Goal: Transaction & Acquisition: Purchase product/service

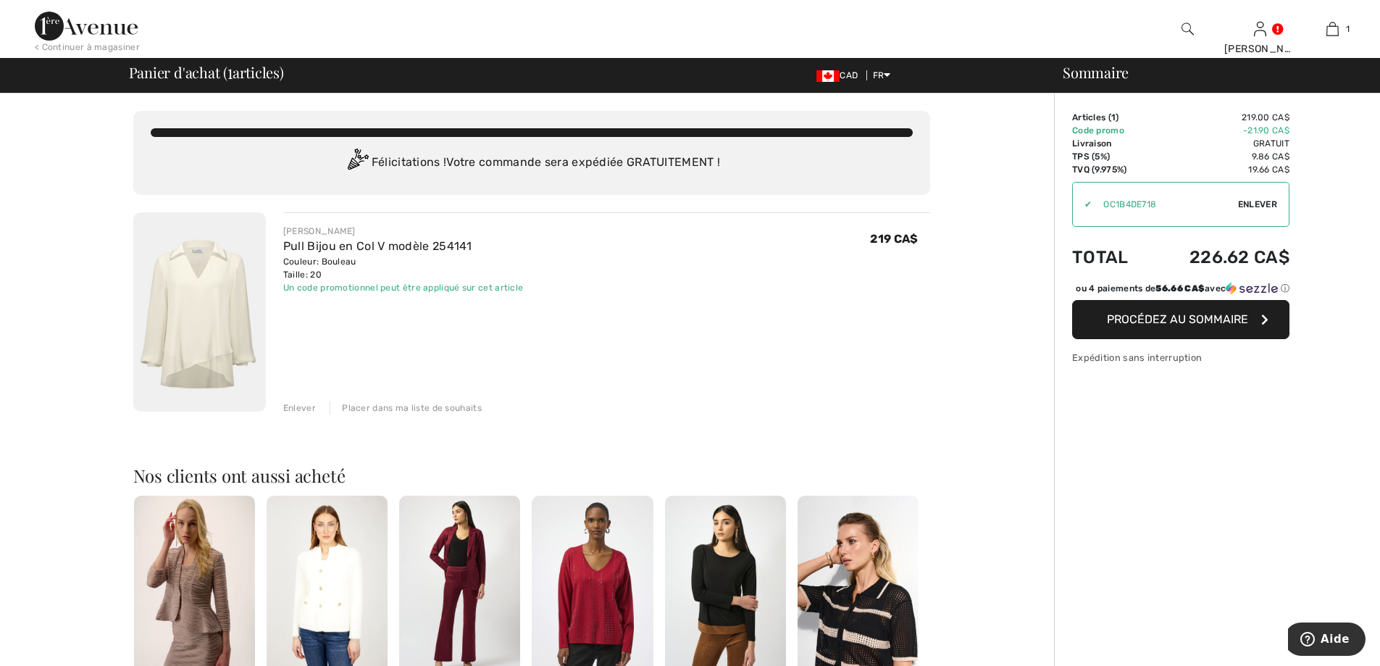
click at [1187, 326] on span "Procédez au sommaire" at bounding box center [1177, 319] width 141 height 14
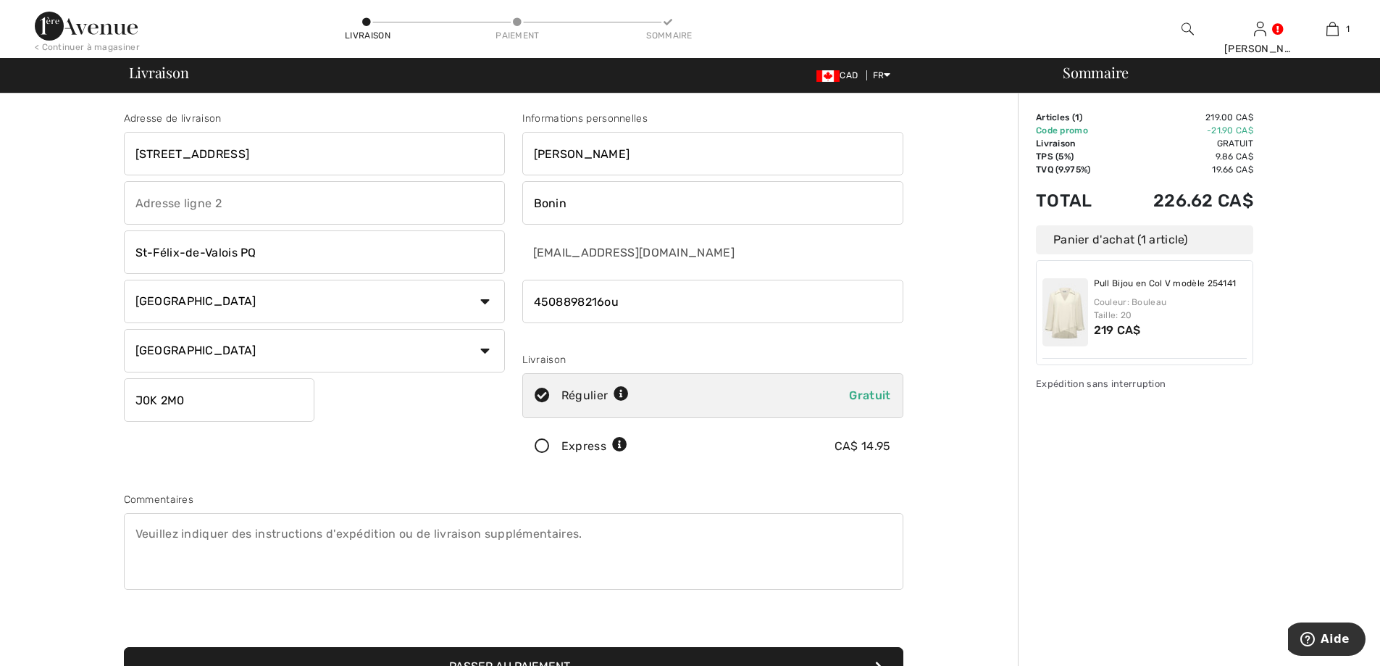
drag, startPoint x: 686, startPoint y: 300, endPoint x: 280, endPoint y: 293, distance: 405.6
click at [280, 293] on div "Adresse de livraison 401, rue Chantal St-Félix-de-Valois PQ Pays Canada États-U…" at bounding box center [513, 389] width 797 height 627
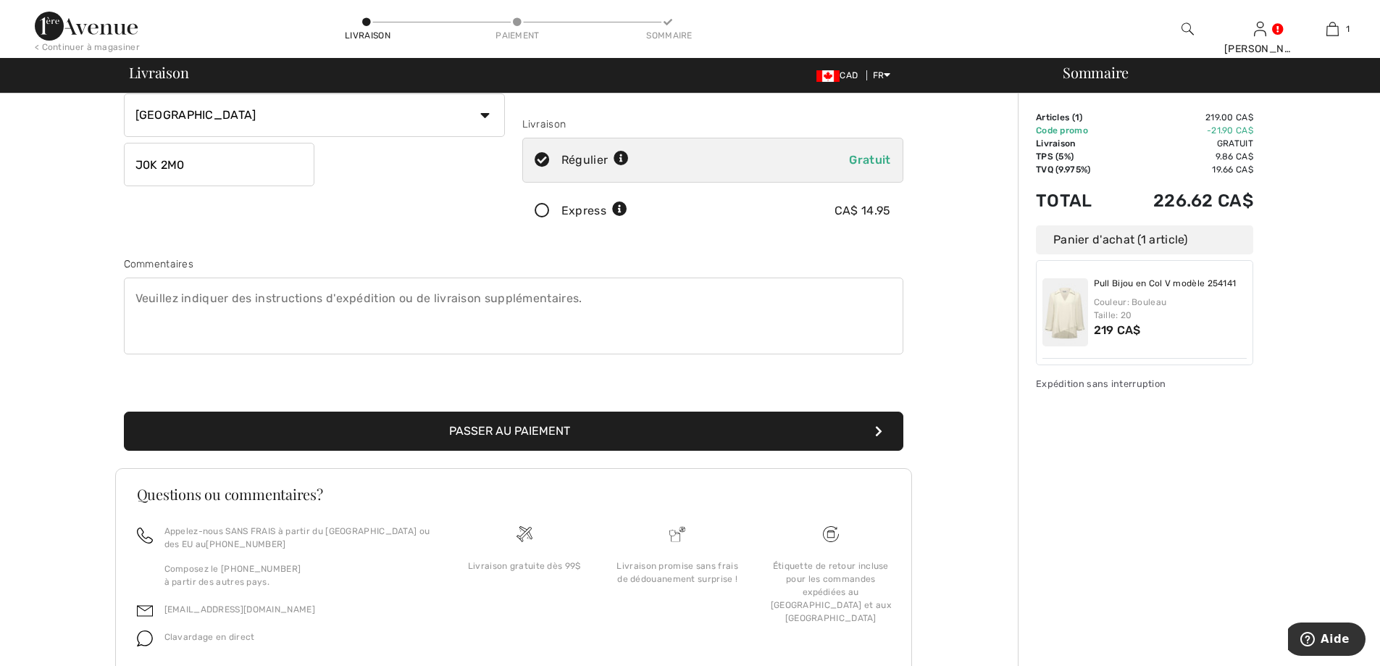
scroll to position [291, 0]
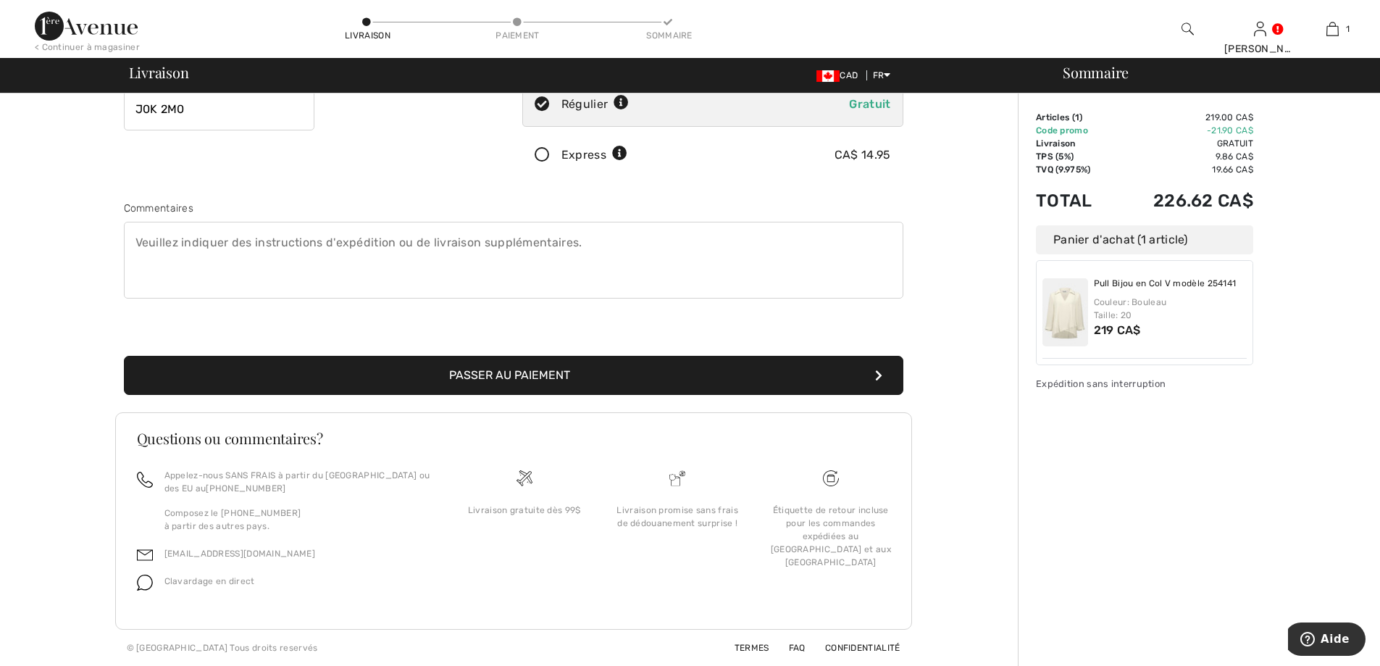
type input "4509443060"
click at [525, 373] on button "Passer au paiement" at bounding box center [513, 375] width 779 height 39
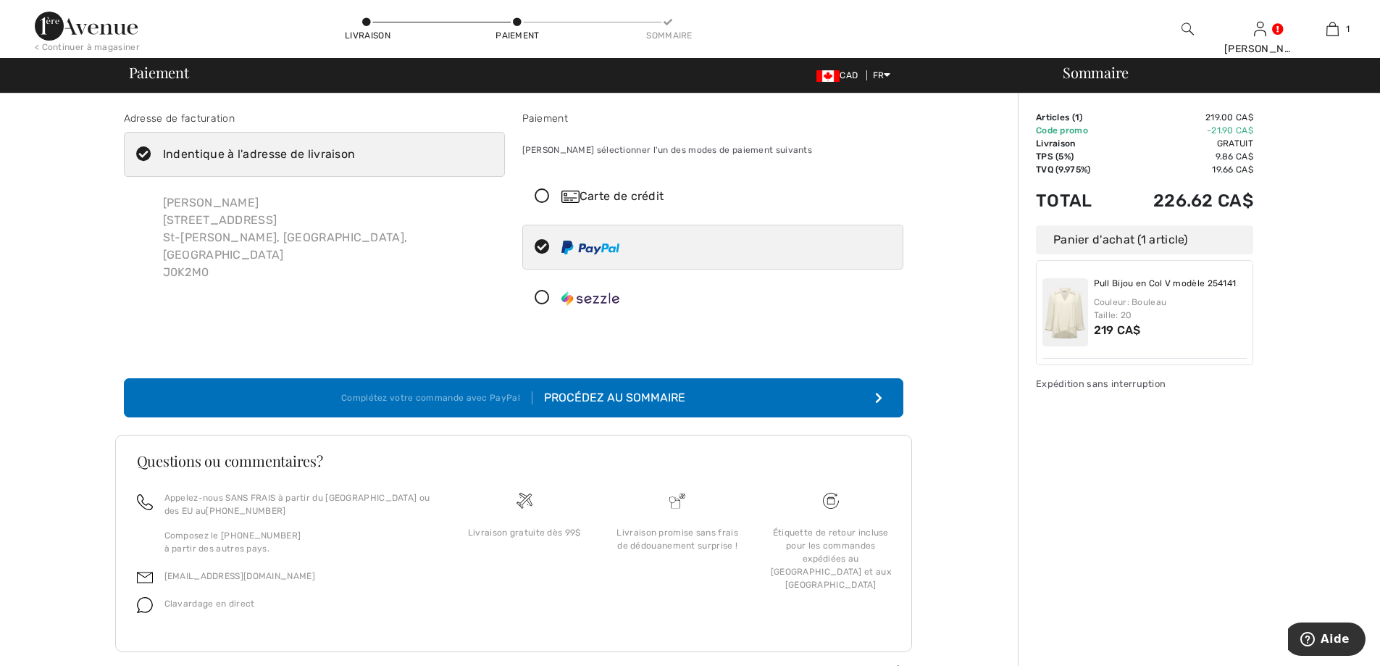
click at [539, 294] on icon at bounding box center [542, 297] width 38 height 15
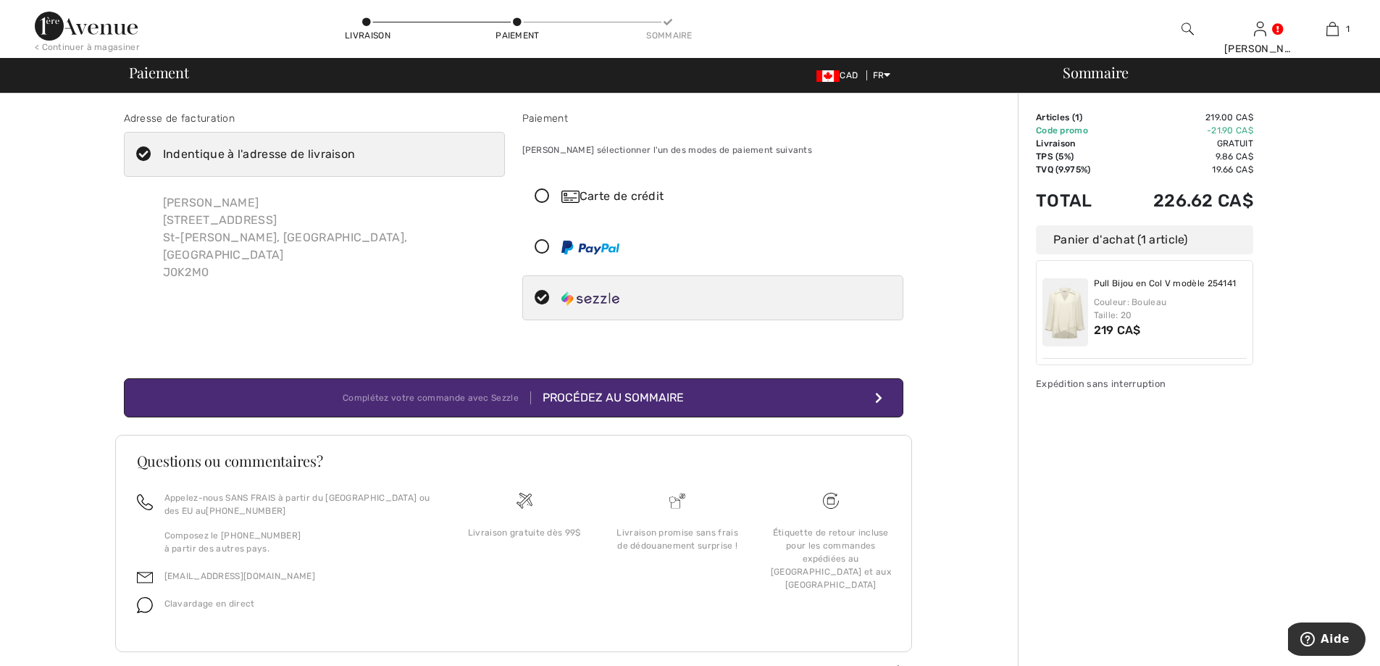
click at [616, 395] on div "Procédez au sommaire" at bounding box center [607, 397] width 153 height 17
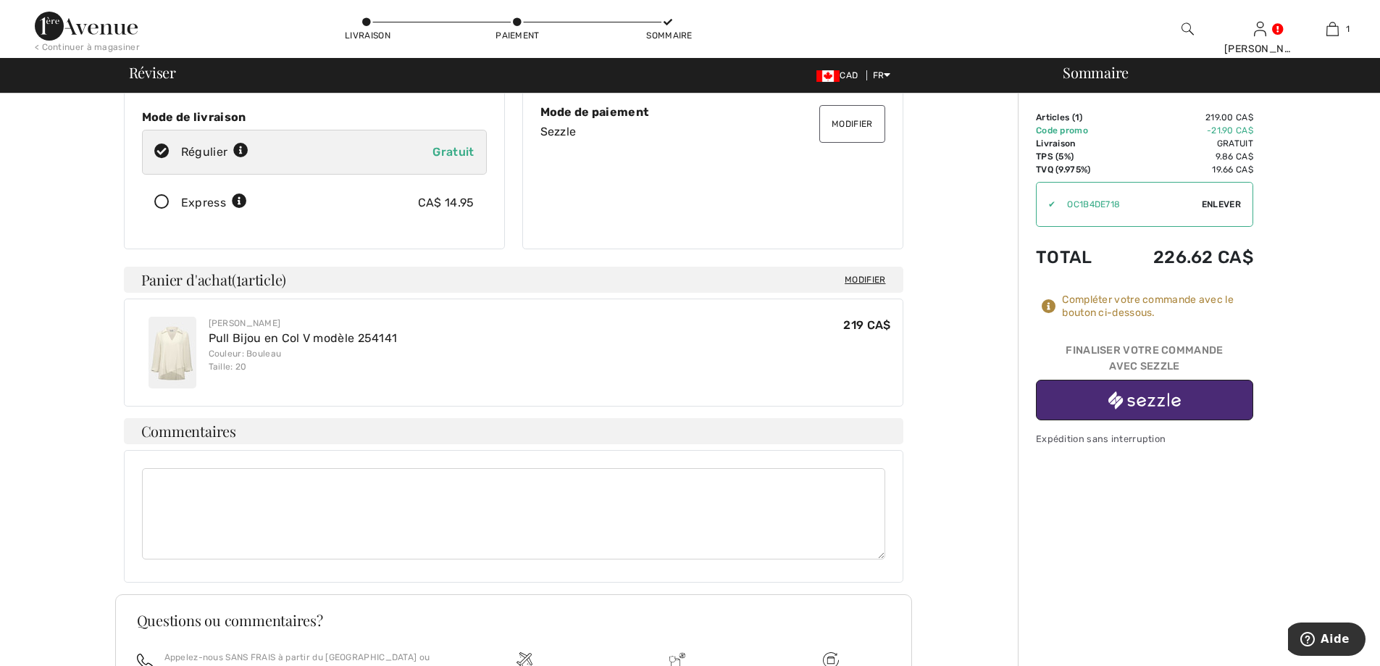
scroll to position [217, 0]
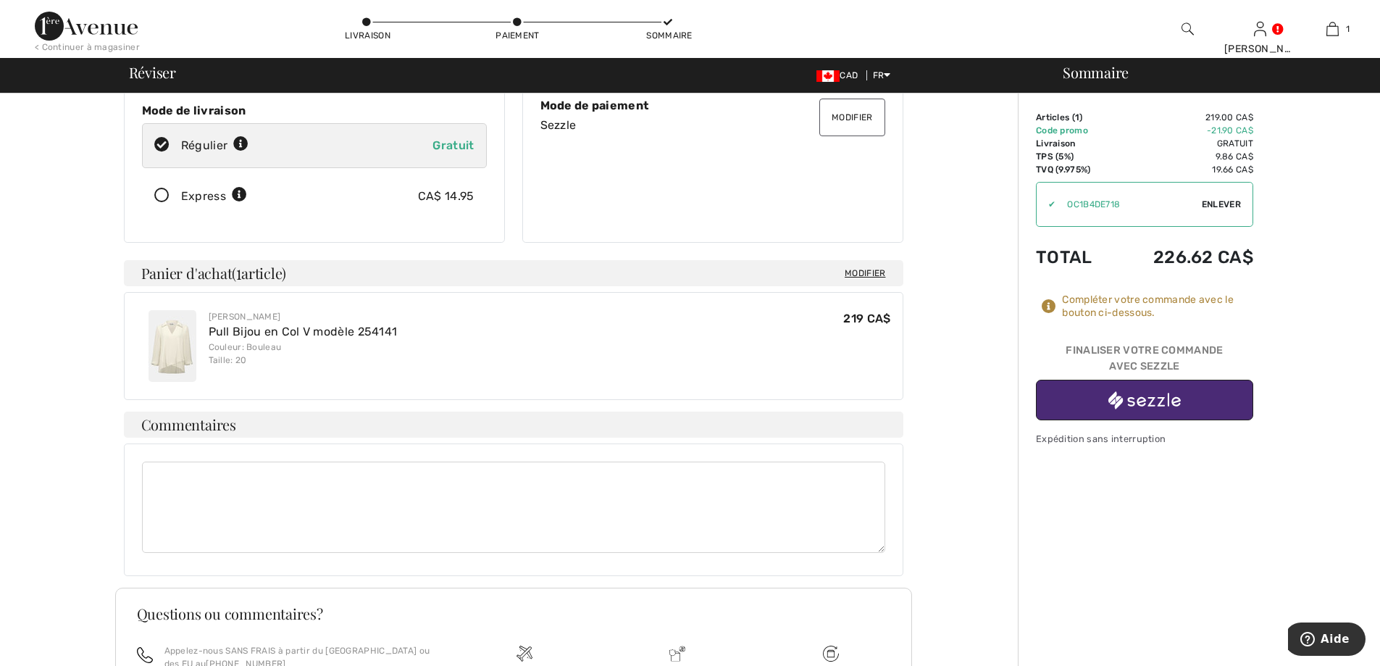
click at [1150, 403] on img "button" at bounding box center [1144, 400] width 72 height 18
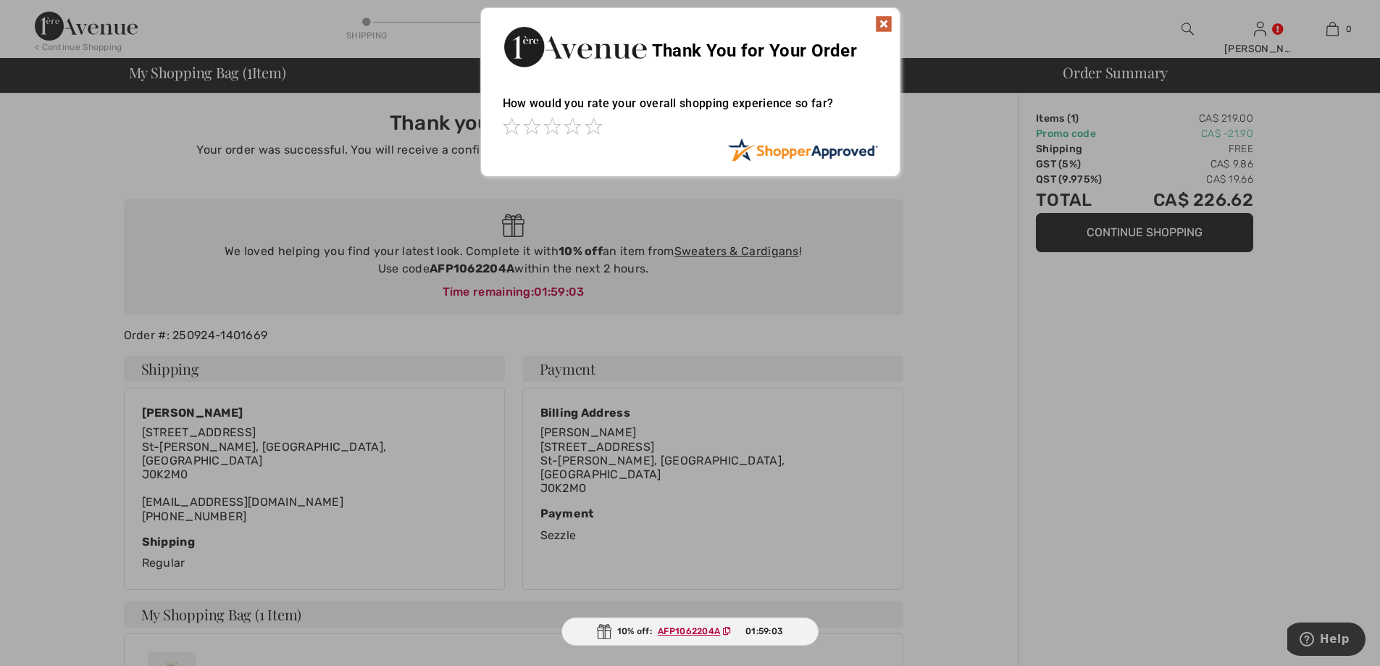
click at [883, 25] on img at bounding box center [883, 23] width 17 height 17
